Goal: Transaction & Acquisition: Purchase product/service

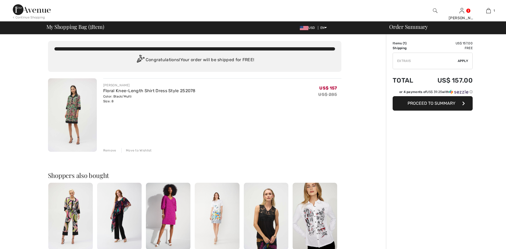
click at [404, 63] on input "TEXT" at bounding box center [425, 61] width 65 height 16
click at [399, 62] on input "TEXT" at bounding box center [425, 61] width 65 height 16
click at [464, 61] on span "Apply" at bounding box center [463, 60] width 11 height 5
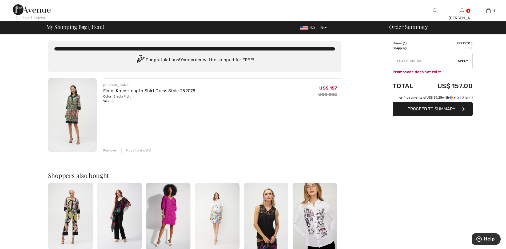
click at [423, 59] on input "TEXT" at bounding box center [425, 61] width 65 height 16
type input "E"
type input "EXTRA15"
click at [464, 61] on span "Apply" at bounding box center [463, 60] width 11 height 5
click at [110, 148] on div "Remove" at bounding box center [109, 150] width 13 height 5
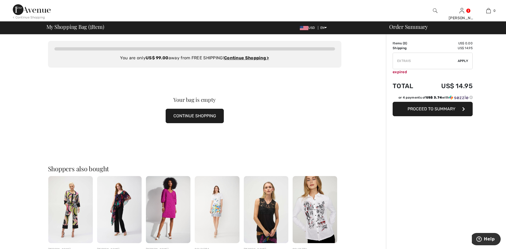
click at [168, 208] on img at bounding box center [168, 209] width 45 height 67
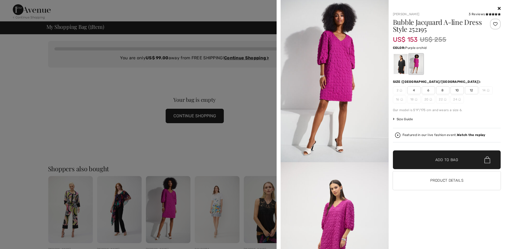
click at [76, 75] on div at bounding box center [253, 124] width 506 height 249
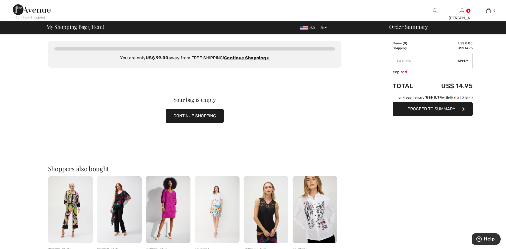
click at [196, 116] on button "CONTINUE SHOPPING" at bounding box center [195, 116] width 58 height 14
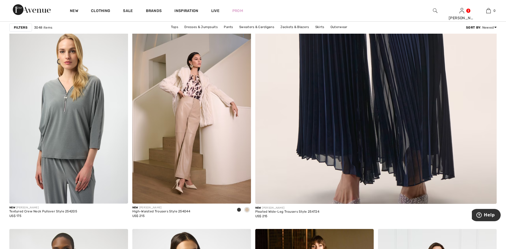
scroll to position [267, 0]
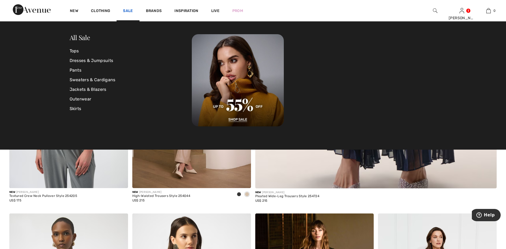
click at [125, 11] on link "Sale" at bounding box center [128, 12] width 10 height 6
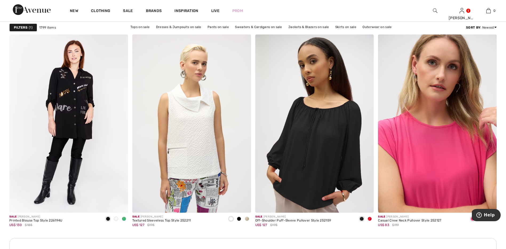
scroll to position [1361, 0]
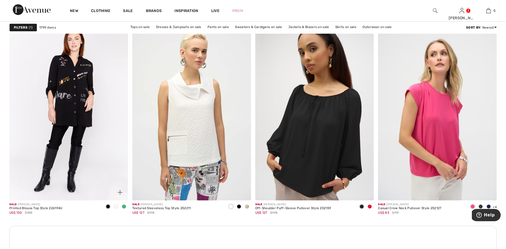
click at [124, 205] on span at bounding box center [124, 206] width 4 height 4
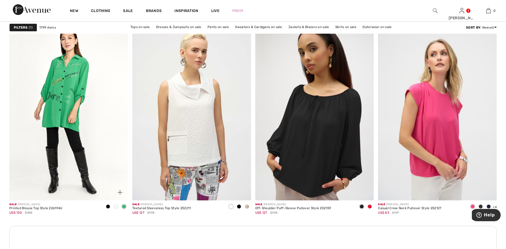
click at [64, 104] on img at bounding box center [68, 111] width 119 height 178
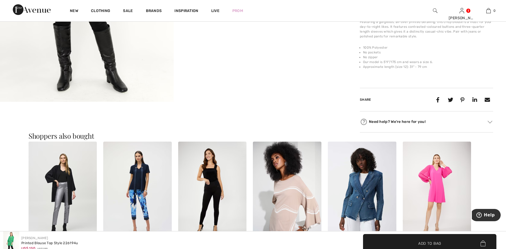
scroll to position [240, 0]
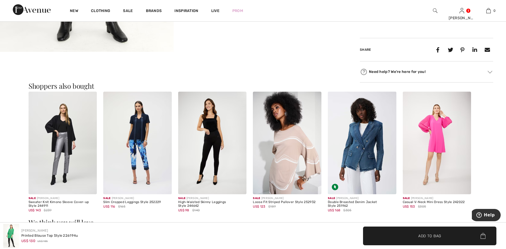
click at [434, 159] on img at bounding box center [437, 143] width 69 height 103
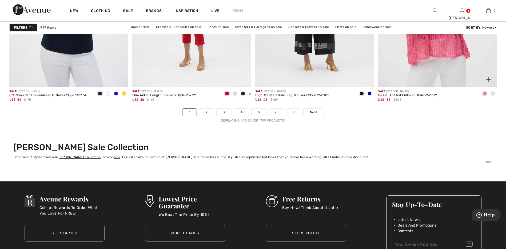
scroll to position [2988, 0]
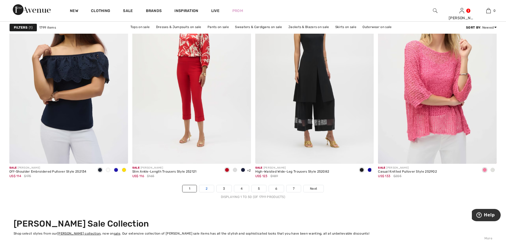
click at [204, 187] on link "2" at bounding box center [206, 188] width 15 height 7
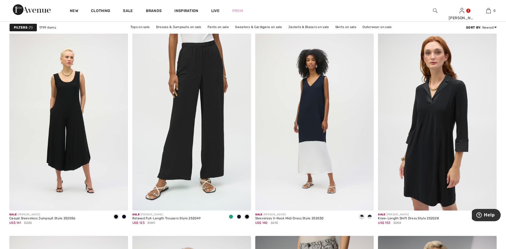
scroll to position [2054, 0]
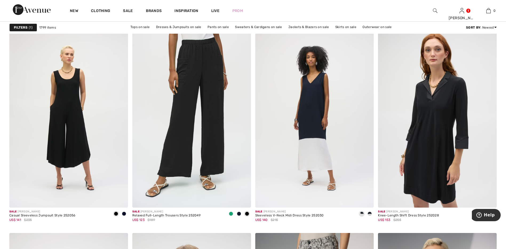
click at [430, 149] on img at bounding box center [437, 118] width 119 height 178
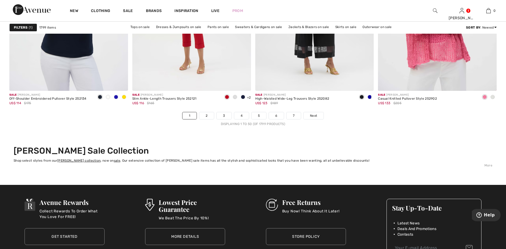
scroll to position [2988, 0]
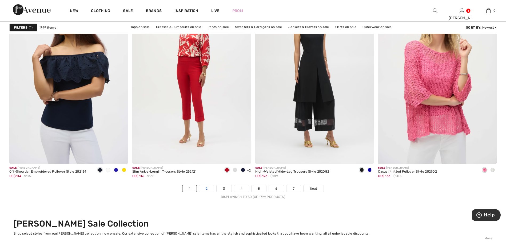
click at [206, 189] on link "2" at bounding box center [206, 188] width 15 height 7
click at [208, 189] on link "2" at bounding box center [206, 188] width 15 height 7
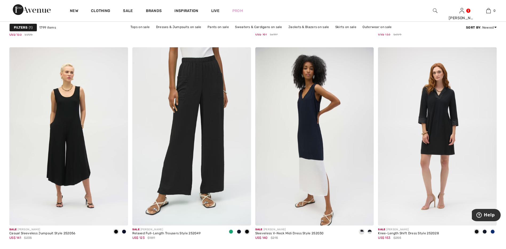
scroll to position [2054, 0]
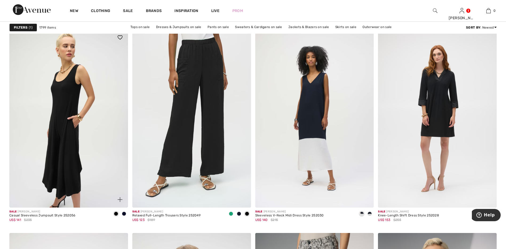
click at [64, 132] on img at bounding box center [68, 118] width 119 height 178
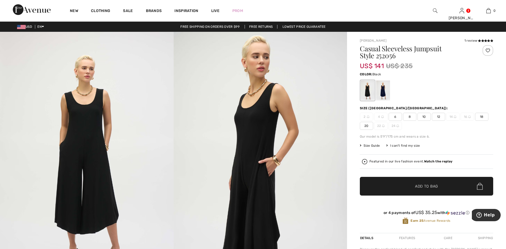
click at [408, 117] on span "8" at bounding box center [409, 117] width 13 height 8
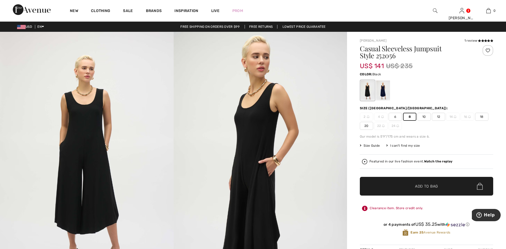
click at [425, 188] on span "Add to Bag" at bounding box center [426, 186] width 23 height 6
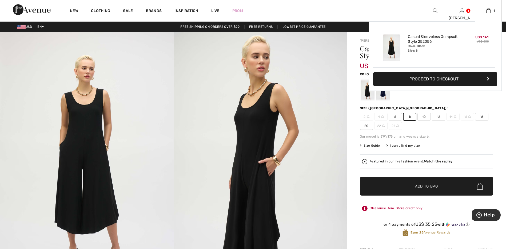
click at [448, 77] on button "Proceed to Checkout" at bounding box center [435, 79] width 124 height 14
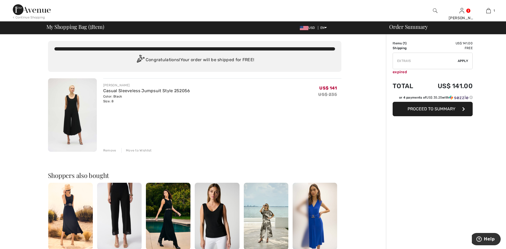
click at [465, 61] on span "Apply" at bounding box center [463, 60] width 11 height 5
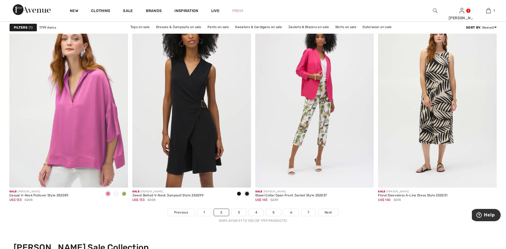
scroll to position [2961, 0]
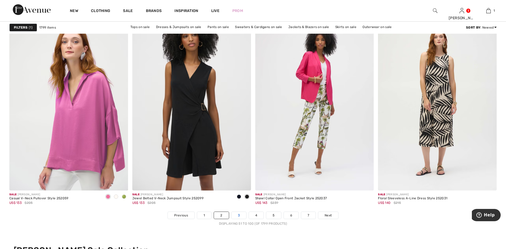
click at [237, 213] on link "3" at bounding box center [239, 215] width 15 height 7
click at [238, 216] on link "3" at bounding box center [239, 215] width 15 height 7
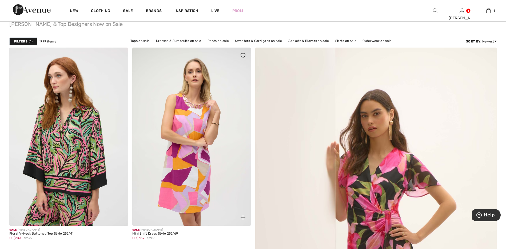
scroll to position [53, 0]
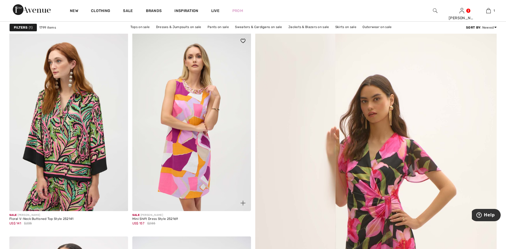
click at [190, 118] on img at bounding box center [191, 122] width 119 height 178
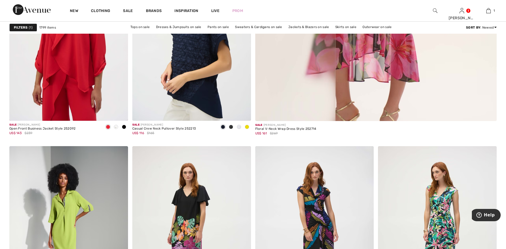
scroll to position [454, 0]
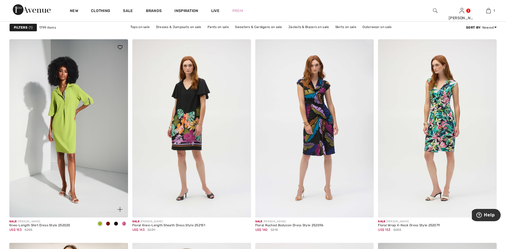
click at [123, 224] on span at bounding box center [124, 223] width 4 height 4
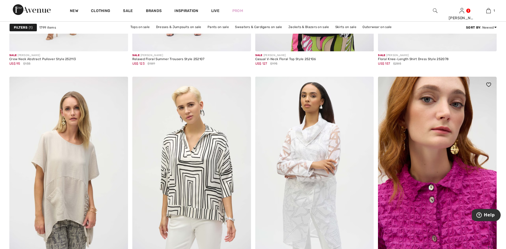
scroll to position [2748, 0]
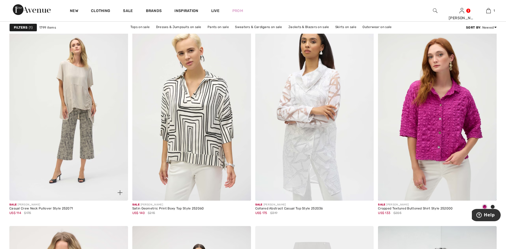
click at [91, 118] on img at bounding box center [68, 111] width 119 height 178
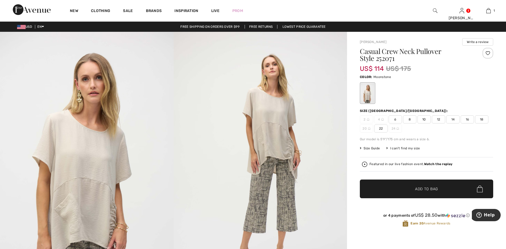
click at [408, 117] on span "8" at bounding box center [409, 119] width 13 height 8
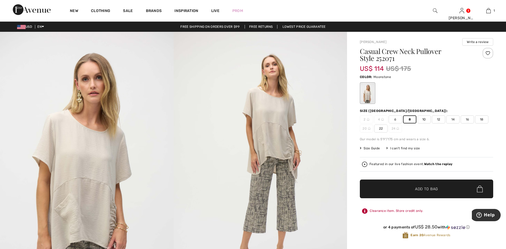
click at [428, 190] on span "Add to Bag" at bounding box center [426, 189] width 23 height 6
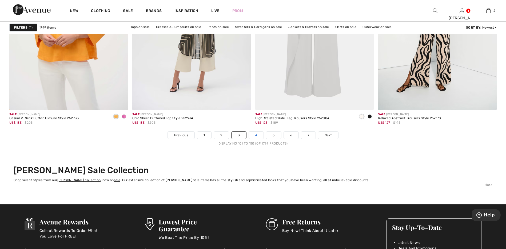
click at [256, 135] on link "4" at bounding box center [256, 135] width 15 height 7
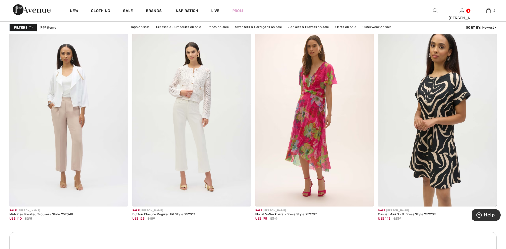
scroll to position [667, 0]
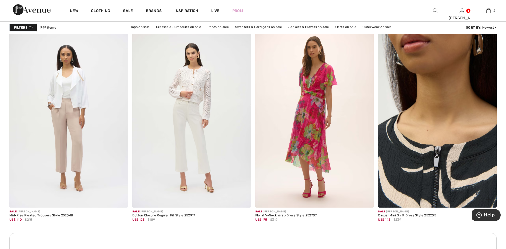
click at [449, 151] on img at bounding box center [437, 118] width 119 height 178
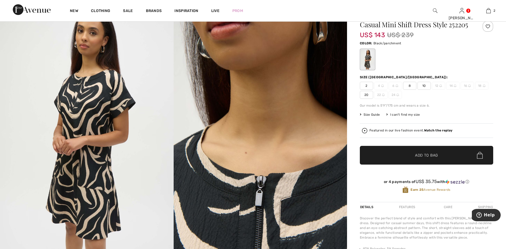
click at [410, 86] on span "8" at bounding box center [409, 86] width 13 height 8
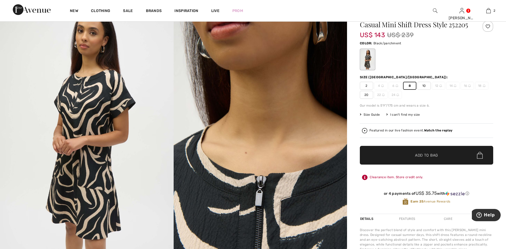
click at [423, 157] on span "Add to Bag" at bounding box center [426, 155] width 23 height 6
click at [489, 7] on img at bounding box center [488, 10] width 5 height 6
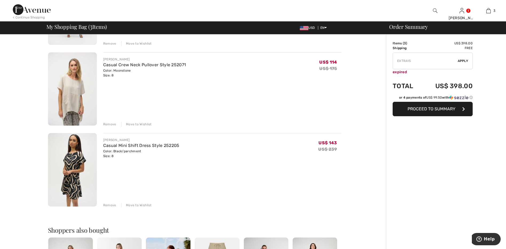
click at [107, 124] on div "Remove" at bounding box center [109, 124] width 13 height 5
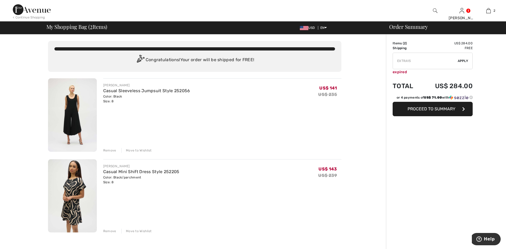
click at [111, 150] on div "Remove" at bounding box center [109, 150] width 13 height 5
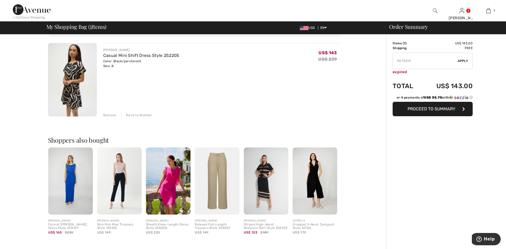
scroll to position [27, 0]
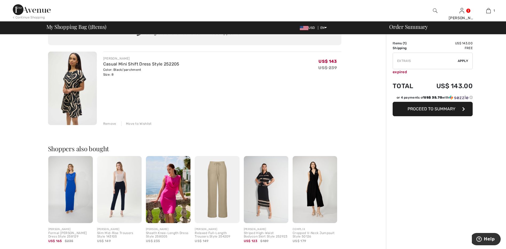
click at [65, 102] on img at bounding box center [72, 87] width 49 height 73
